Goal: Information Seeking & Learning: Learn about a topic

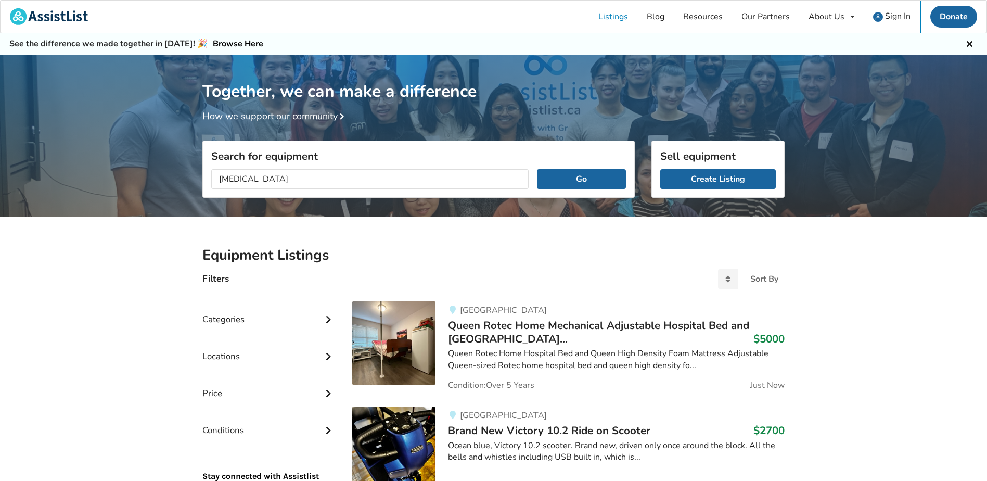
type input "cpap"
click at [537, 169] on button "Go" at bounding box center [581, 179] width 89 height 20
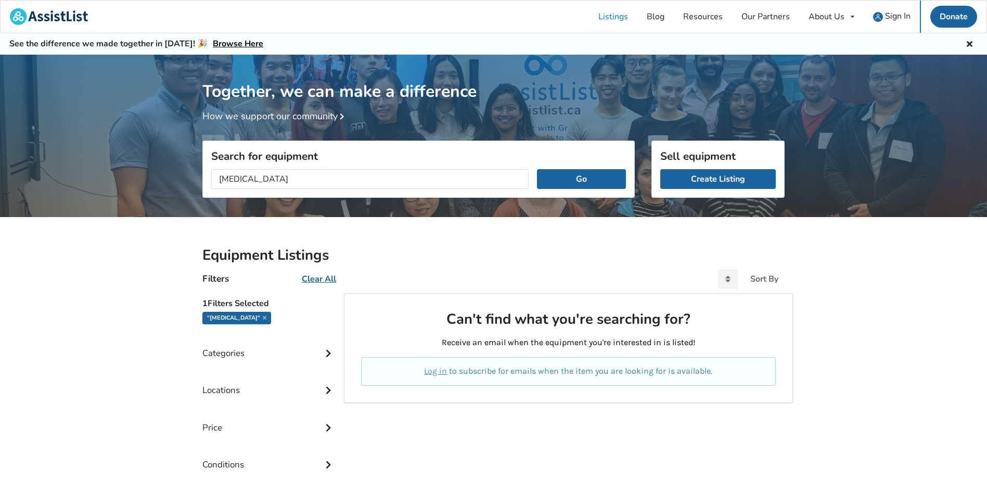
click at [432, 185] on input "cpap" at bounding box center [369, 179] width 317 height 20
click at [431, 185] on input "cpap" at bounding box center [369, 179] width 317 height 20
click at [263, 319] on icon at bounding box center [265, 317] width 4 height 5
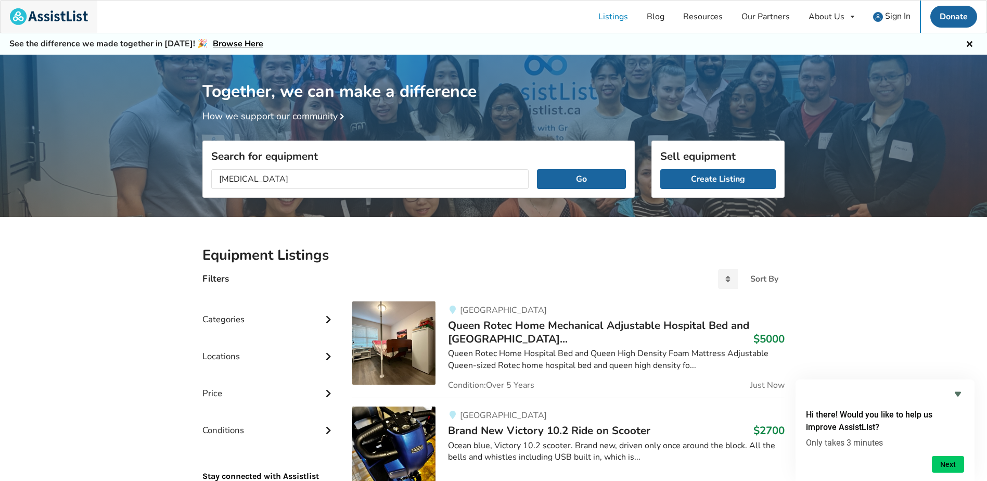
click at [57, 12] on img at bounding box center [49, 16] width 78 height 17
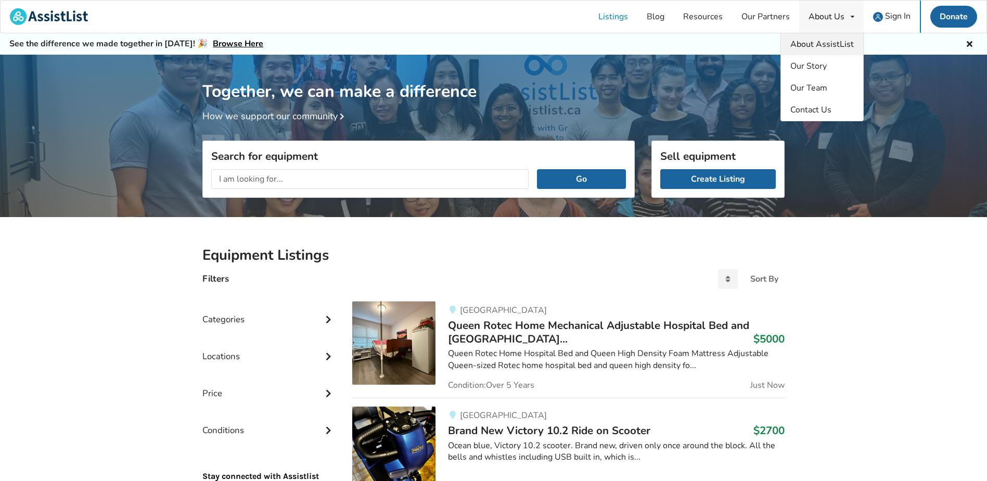
click at [836, 37] on link "About AssistList" at bounding box center [822, 44] width 82 height 22
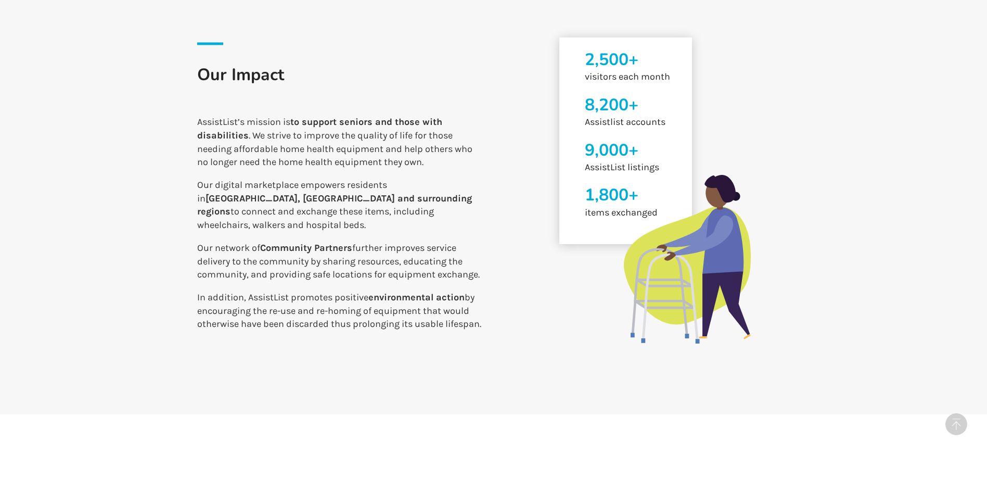
scroll to position [676, 0]
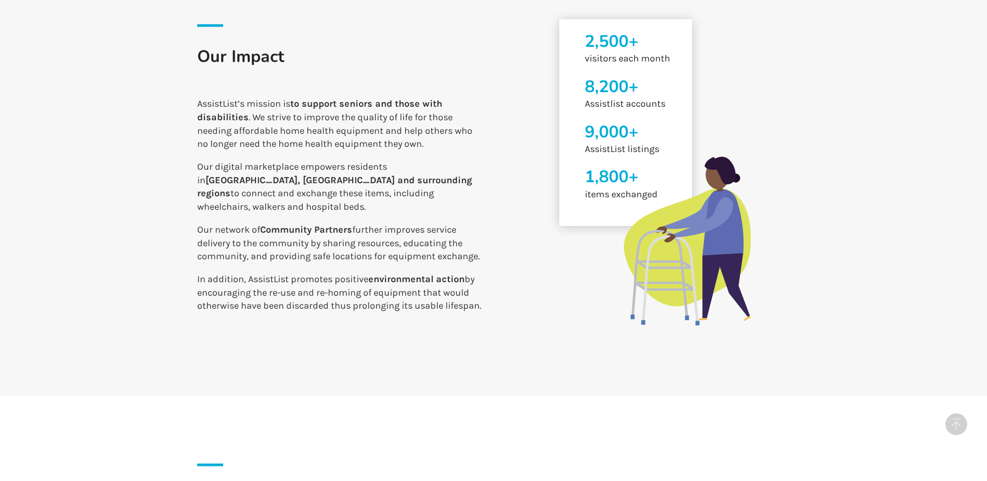
drag, startPoint x: 472, startPoint y: 193, endPoint x: 199, endPoint y: 106, distance: 287.1
click at [199, 106] on p "AssistList’s mission is to support seniors and those with disabilities . We str…" at bounding box center [341, 215] width 288 height 236
copy p "AssistList’s mission is to support seniors and those with disabilities . We str…"
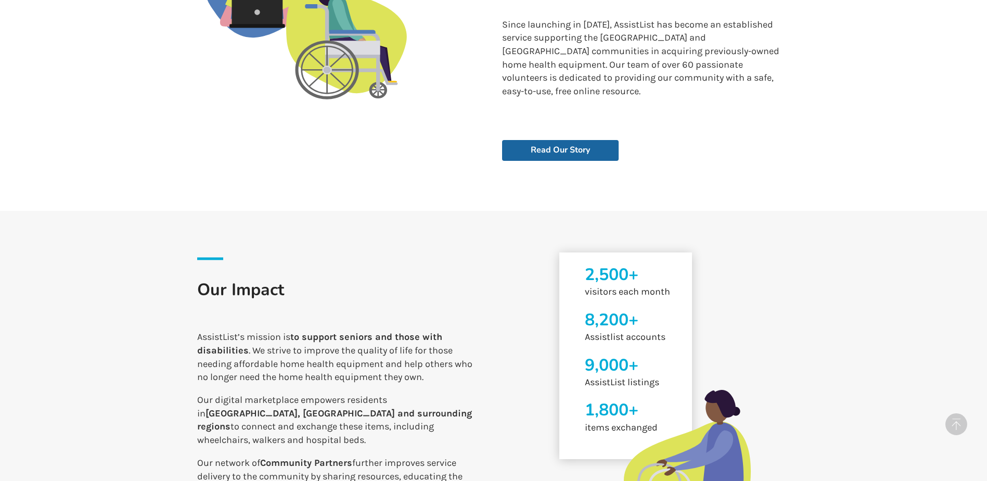
scroll to position [0, 0]
